Goal: Find contact information: Find contact information

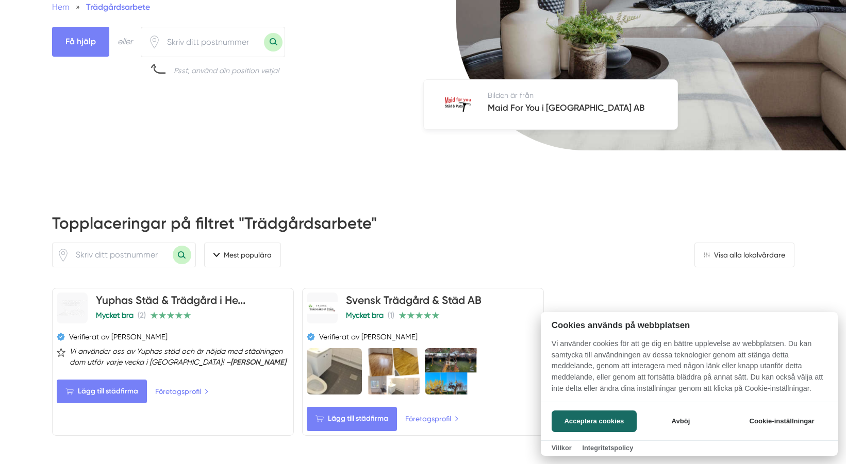
scroll to position [263, 0]
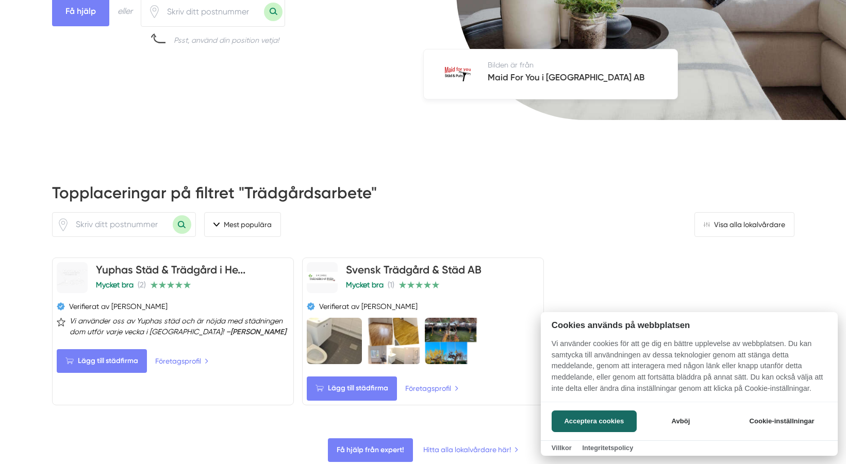
click at [160, 268] on div at bounding box center [423, 232] width 846 height 464
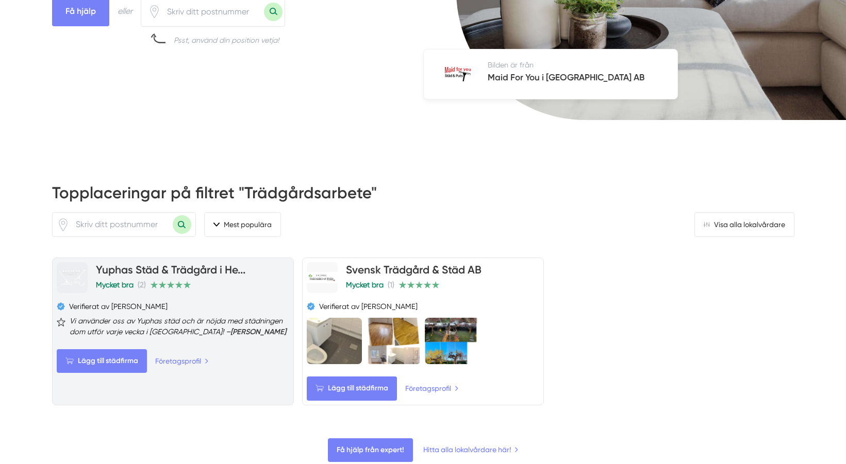
click at [186, 268] on link "Yuphas Städ & Trädgård i He..." at bounding box center [170, 269] width 149 height 13
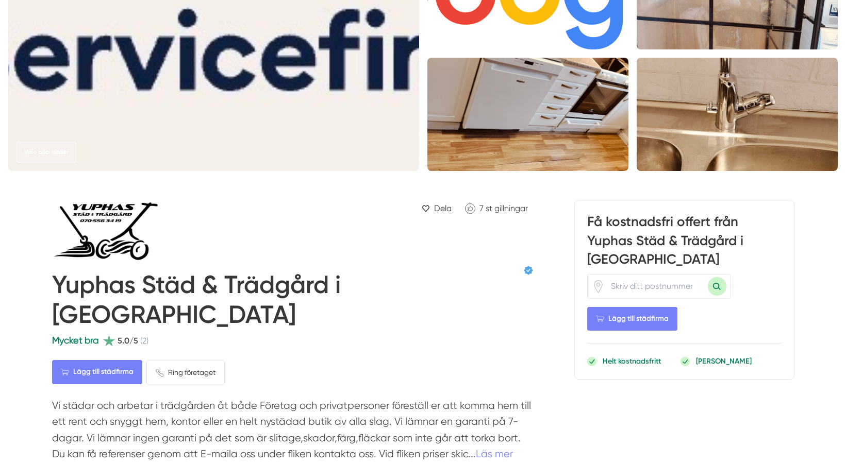
scroll to position [233, 0]
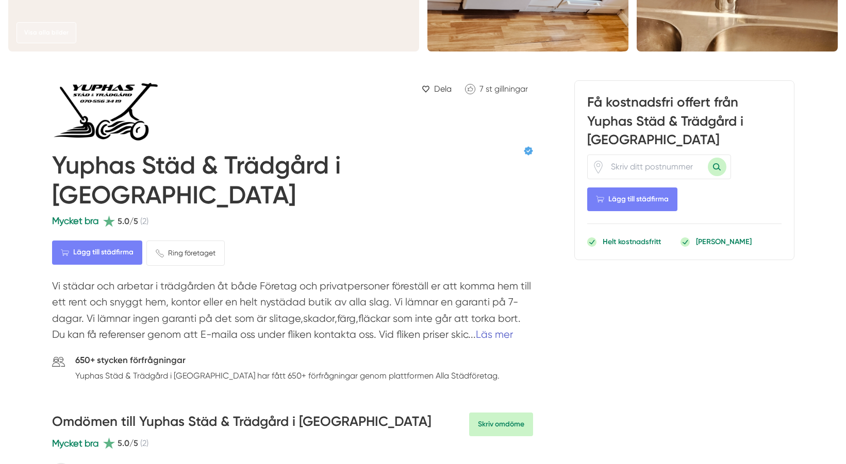
click at [476, 329] on link "Läs mer" at bounding box center [494, 335] width 37 height 12
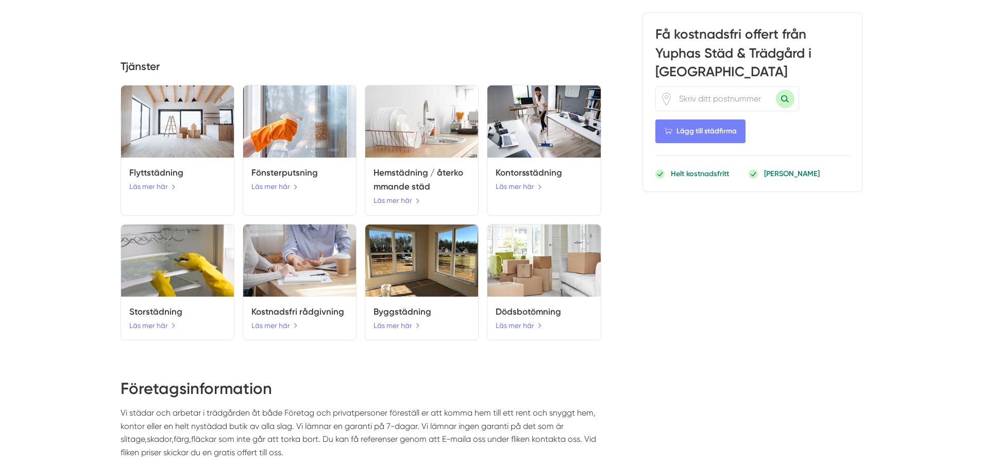
scroll to position [1601, 0]
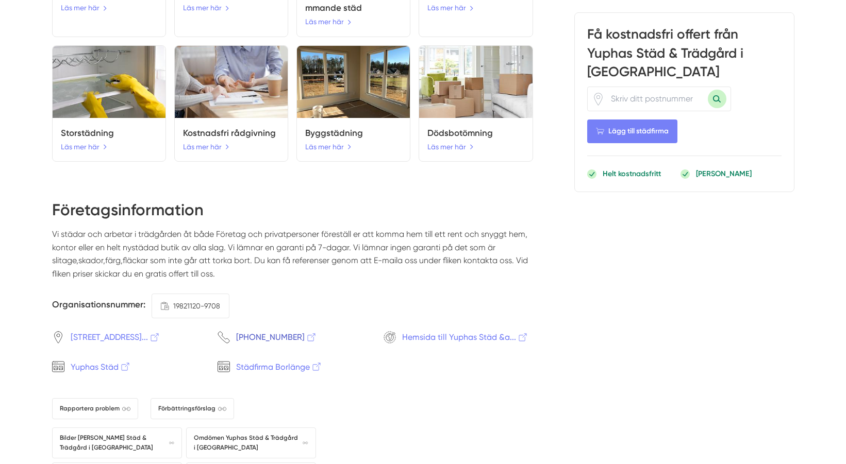
drag, startPoint x: 227, startPoint y: 257, endPoint x: 276, endPoint y: 269, distance: 50.9
click at [270, 269] on div "Företagsinformation Vi städar och arbetar i trädgården åt både Företag och priv…" at bounding box center [292, 346] width 481 height 295
click at [294, 331] on span "070-556 34 19" at bounding box center [276, 337] width 81 height 13
